Goal: Entertainment & Leisure: Browse casually

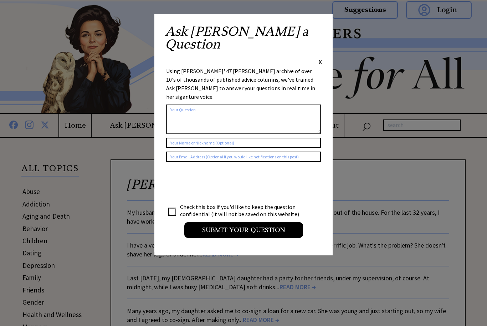
click at [319, 58] on span "X" at bounding box center [320, 61] width 3 height 7
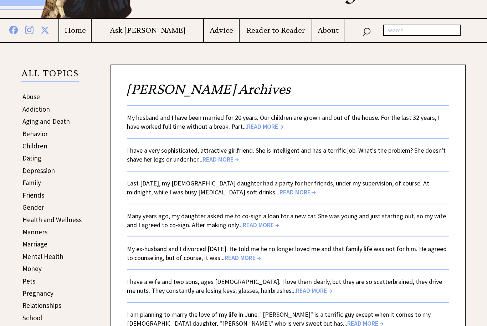
scroll to position [91, 0]
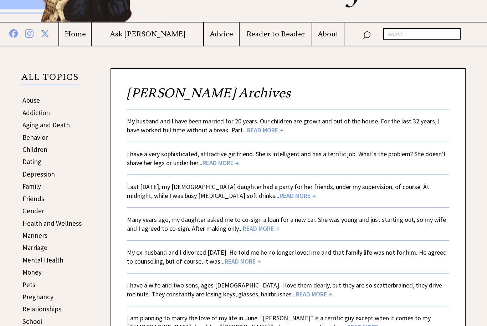
click at [36, 187] on link "Family" at bounding box center [31, 186] width 19 height 9
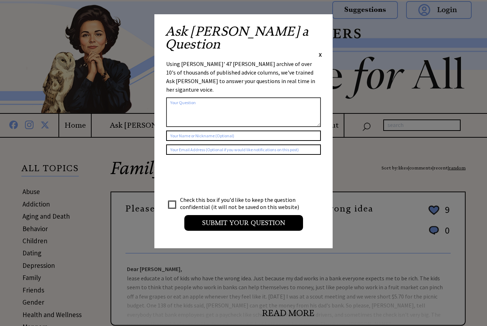
click at [314, 34] on div "Ask [PERSON_NAME] a Question X" at bounding box center [243, 42] width 157 height 34
click at [320, 51] on span "X" at bounding box center [320, 54] width 3 height 7
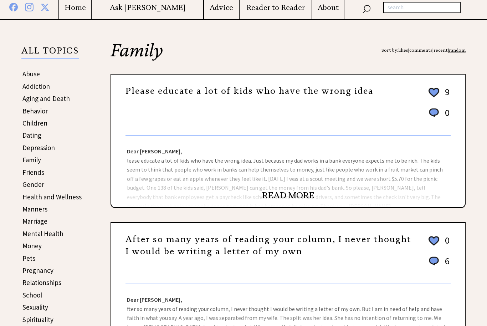
scroll to position [117, 0]
click at [315, 173] on div "Dear [PERSON_NAME], lease educate a lot of kids who have the wrong idea. Just b…" at bounding box center [288, 171] width 354 height 71
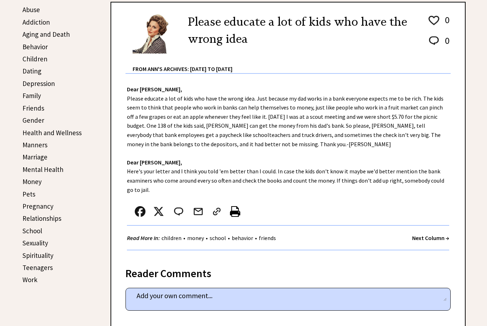
scroll to position [181, 0]
click at [422, 237] on strong "Next Column →" at bounding box center [430, 238] width 37 height 7
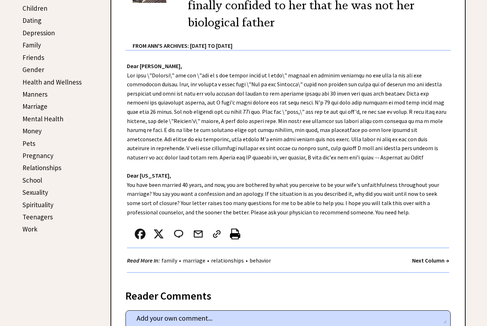
scroll to position [232, 0]
click at [419, 260] on strong "Next Column →" at bounding box center [430, 260] width 37 height 7
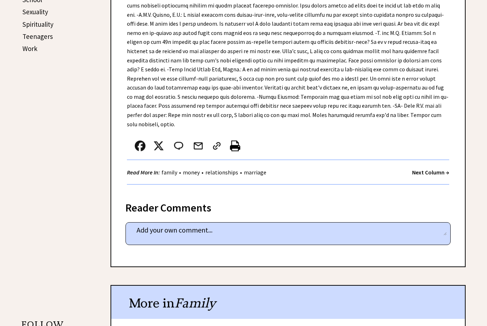
scroll to position [412, 0]
click at [417, 169] on strong "Next Column →" at bounding box center [430, 172] width 37 height 7
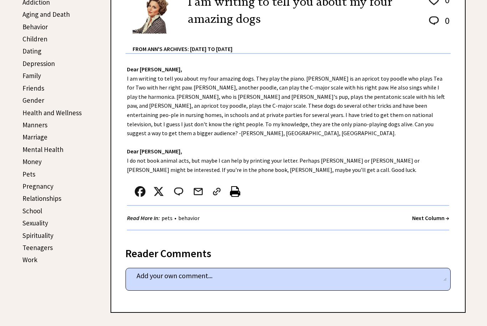
scroll to position [200, 0]
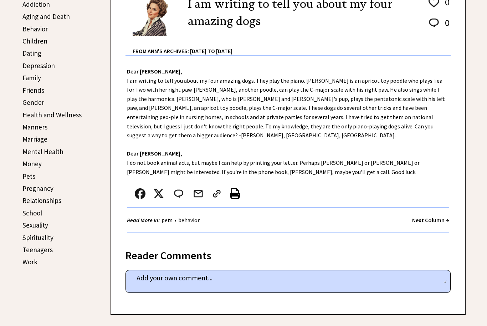
click at [425, 216] on strong "Next Column →" at bounding box center [430, 219] width 37 height 7
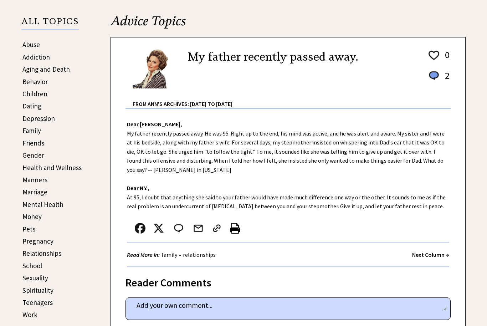
scroll to position [146, 0]
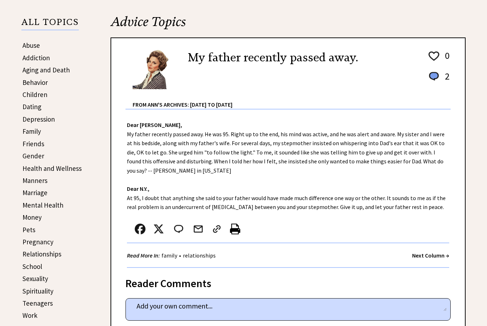
click at [430, 255] on strong "Next Column →" at bounding box center [430, 255] width 37 height 7
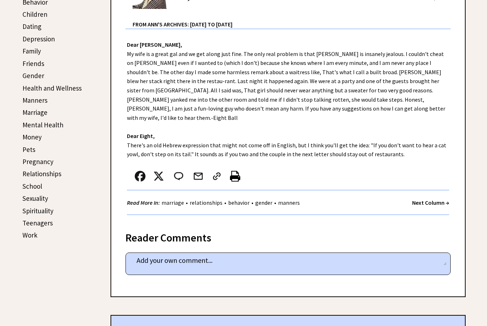
scroll to position [245, 0]
